Goal: Task Accomplishment & Management: Use online tool/utility

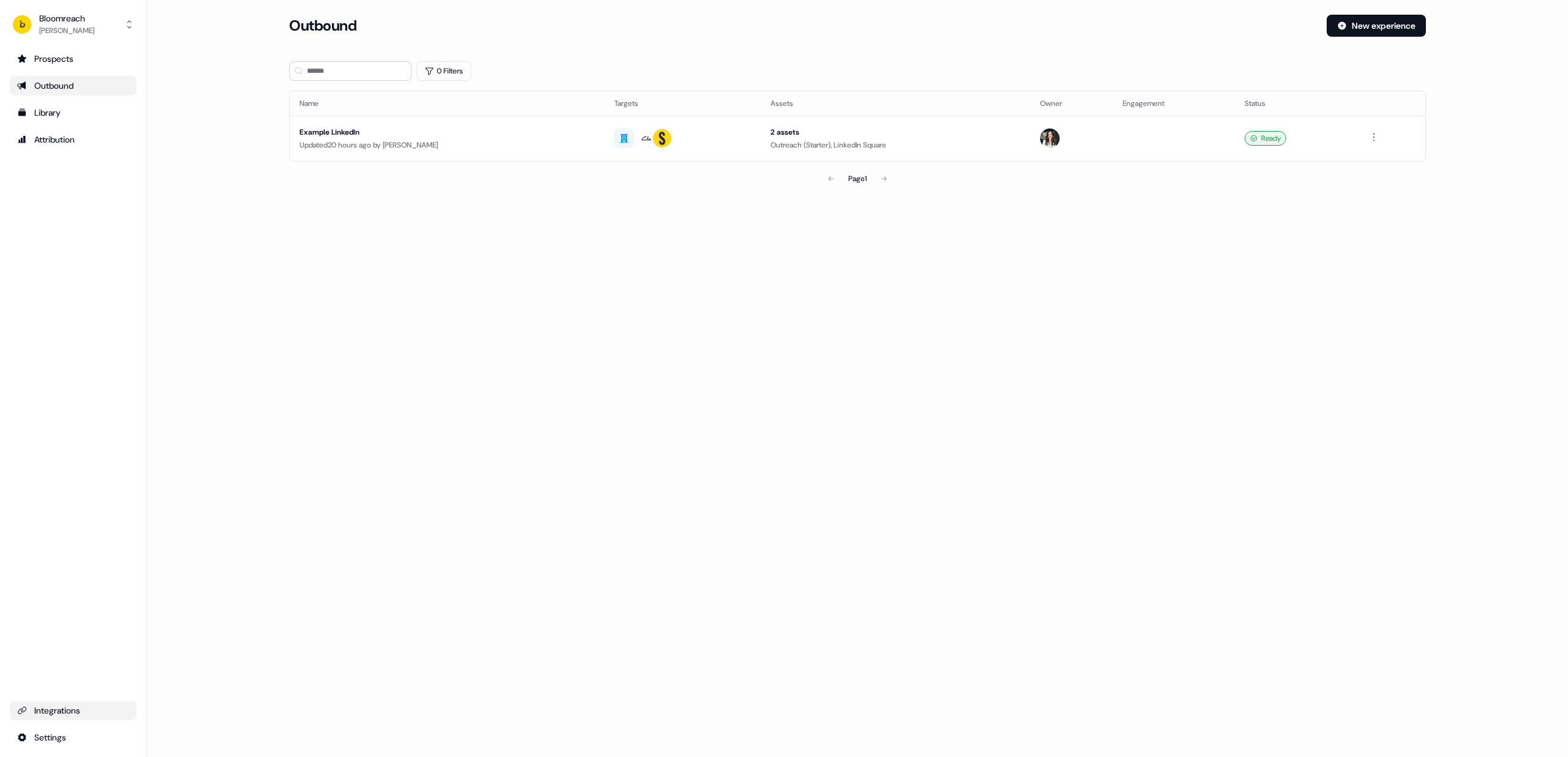
click at [48, 715] on div "Integrations" at bounding box center [73, 711] width 112 height 12
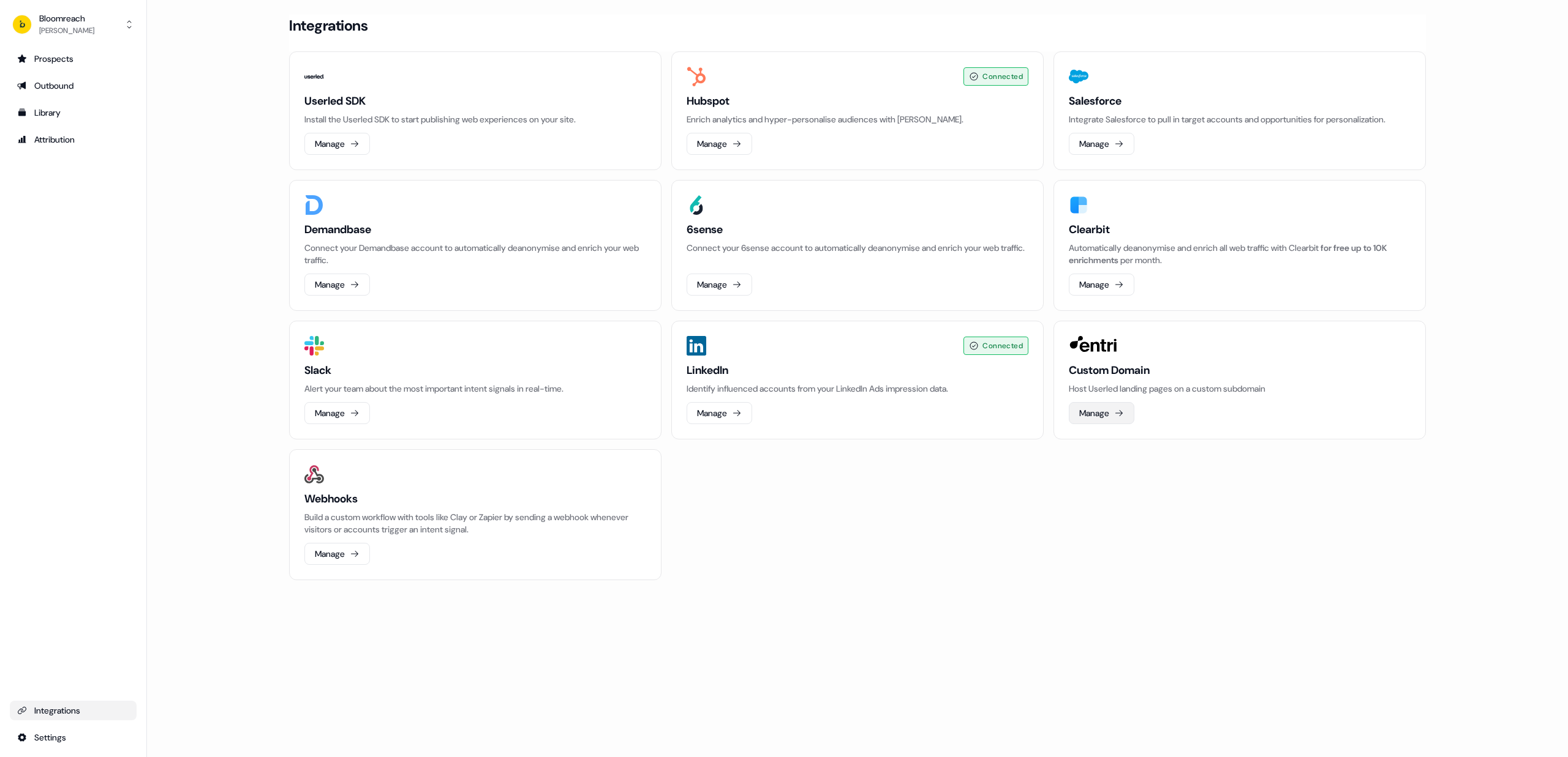
click at [1108, 417] on button "Manage" at bounding box center [1101, 414] width 66 height 22
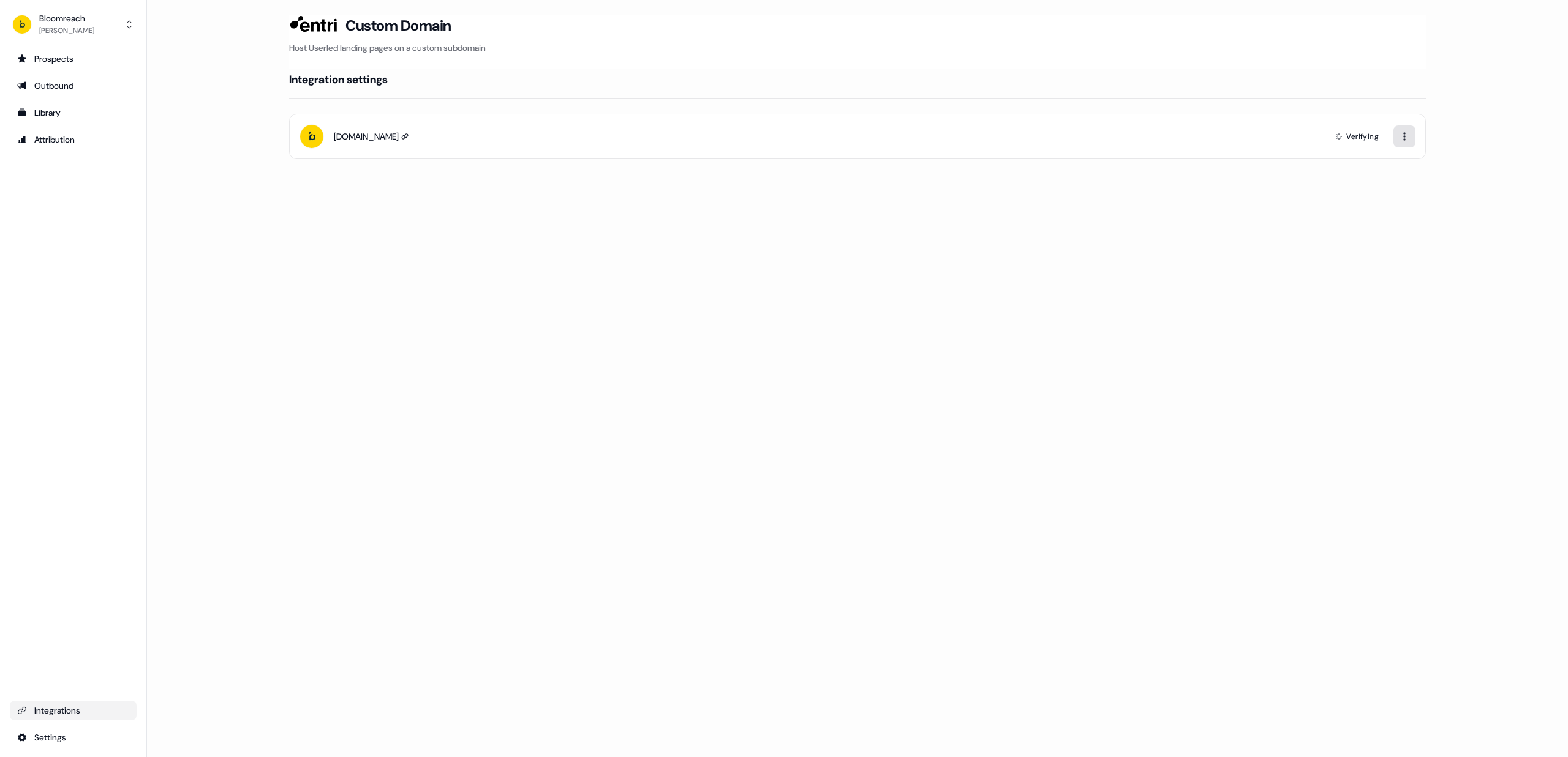
click at [1401, 133] on html "For the best experience switch devices to a bigger screen. Go to [DOMAIN_NAME] …" at bounding box center [784, 378] width 1568 height 757
click at [1363, 156] on div "Delete" at bounding box center [1376, 162] width 72 height 19
click at [845, 183] on button "Connect now" at bounding box center [857, 182] width 73 height 22
